Goal: Check status: Check status

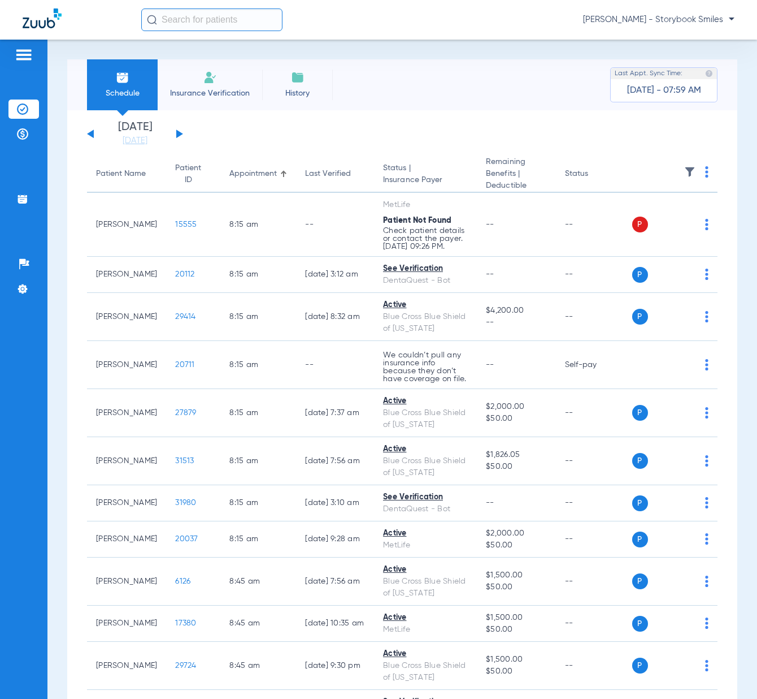
click at [178, 135] on button at bounding box center [179, 133] width 7 height 8
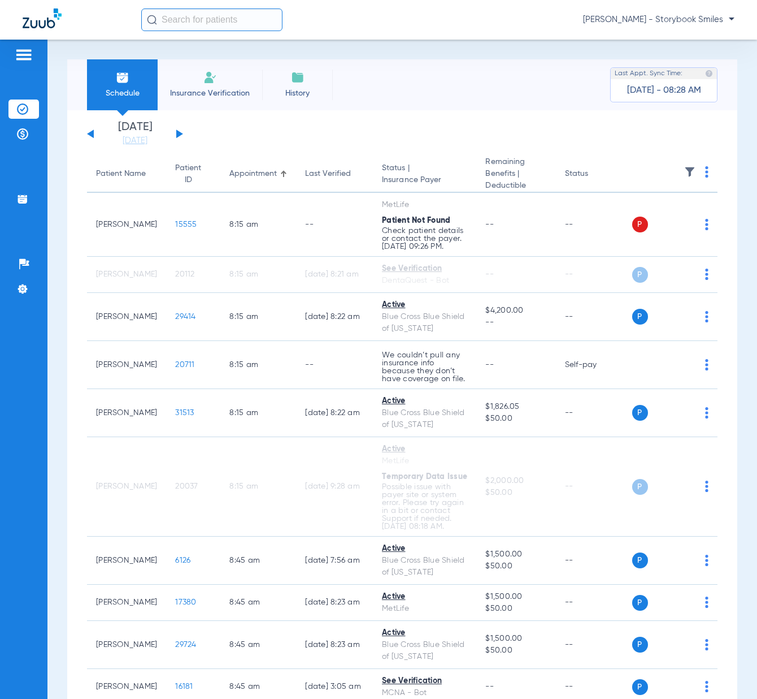
click at [202, 16] on input "text" at bounding box center [211, 19] width 141 height 23
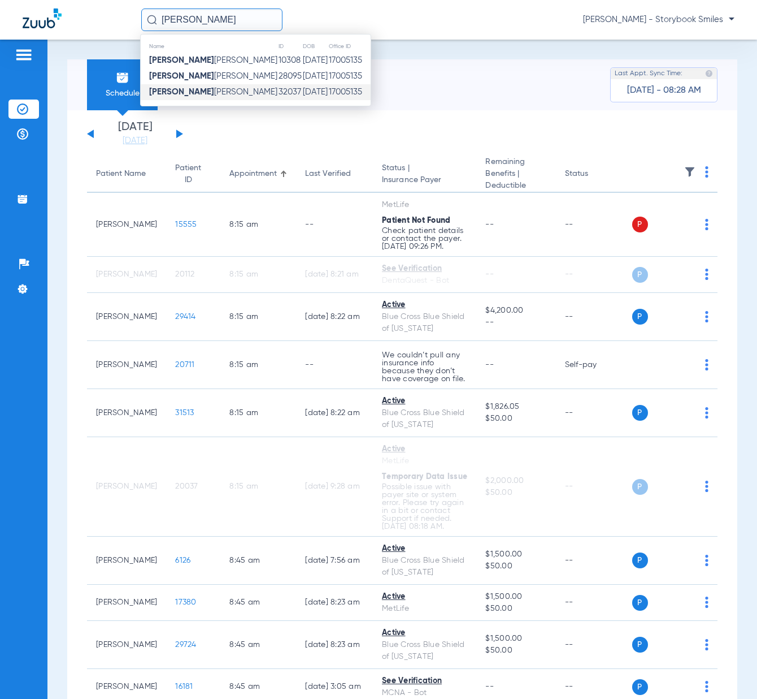
type input "[PERSON_NAME]"
click at [193, 90] on span "[PERSON_NAME]" at bounding box center [213, 92] width 128 height 8
